Goal: Task Accomplishment & Management: Use online tool/utility

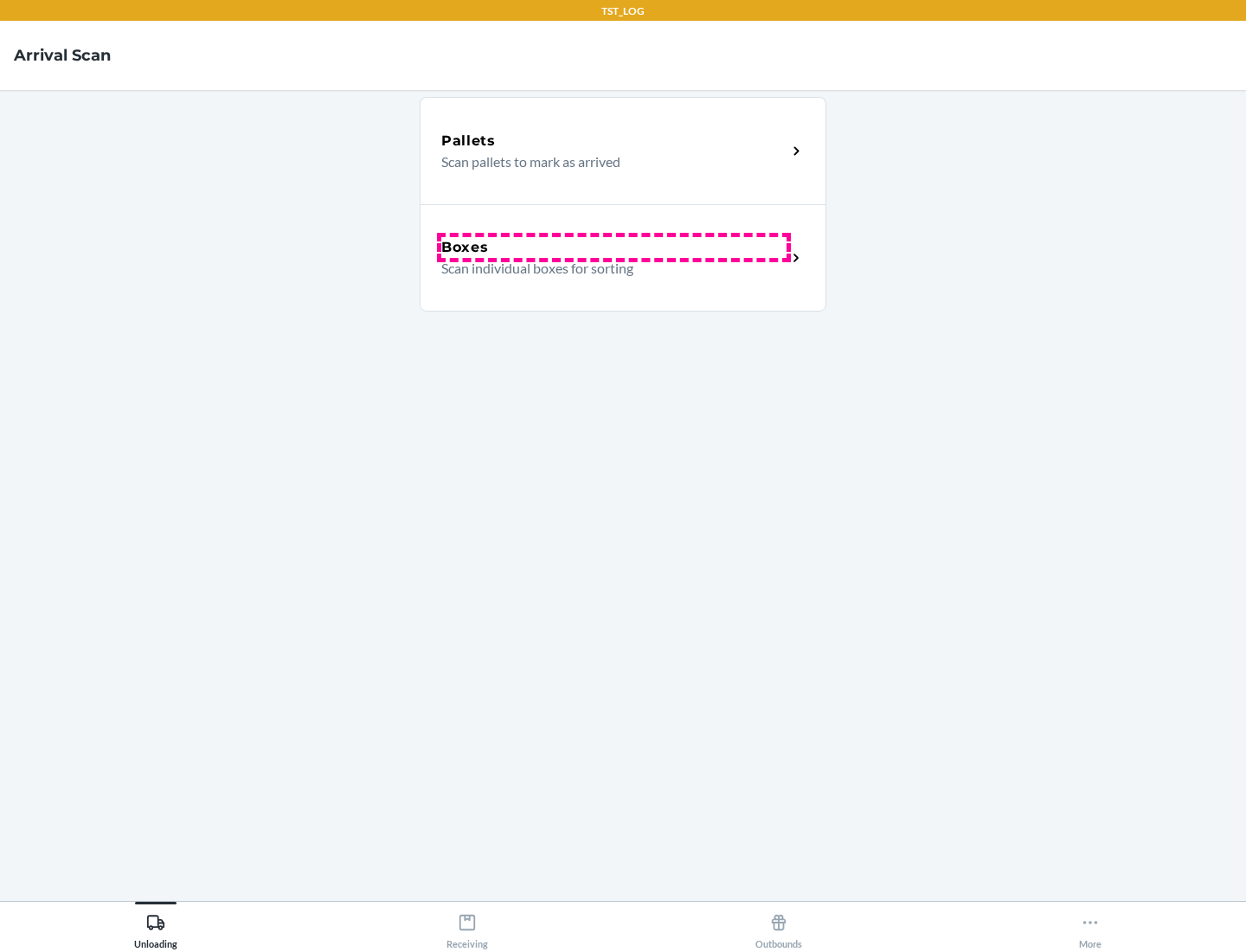
click at [614, 248] on div "Boxes" at bounding box center [614, 248] width 345 height 21
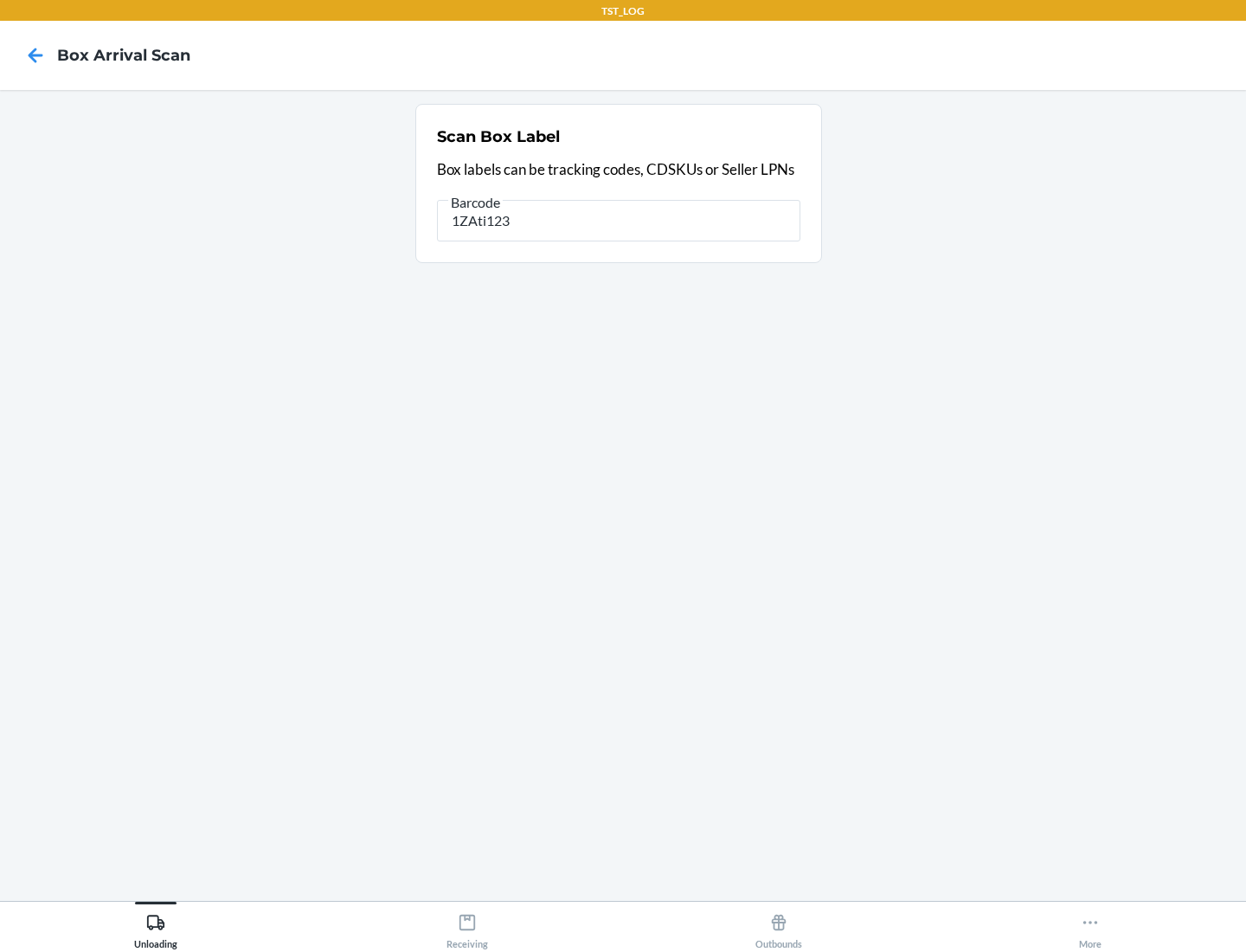
type input "1ZAti123"
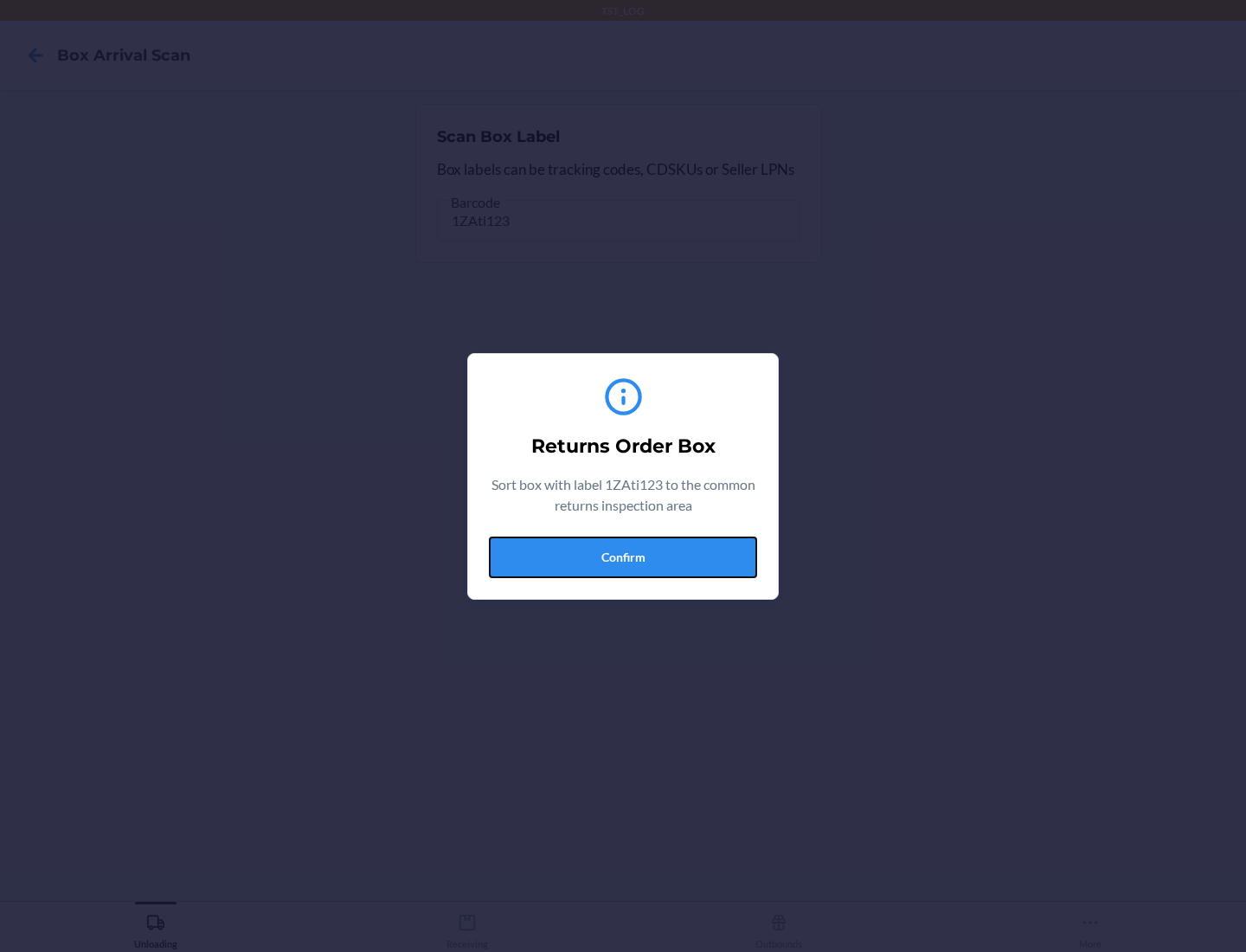
click at [623, 556] on button "Confirm" at bounding box center [623, 557] width 269 height 42
